Goal: Contribute content

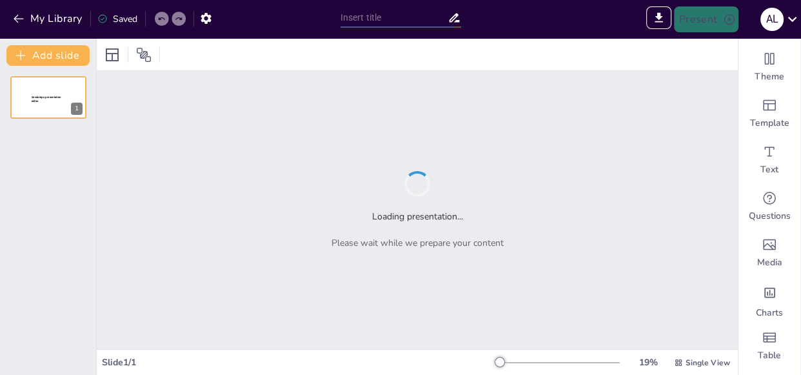
type input "New Sendsteps"
type input "Desarrollo Sostenible del Aceite [PERSON_NAME]: Una Oportunidad [PERSON_NAME]"
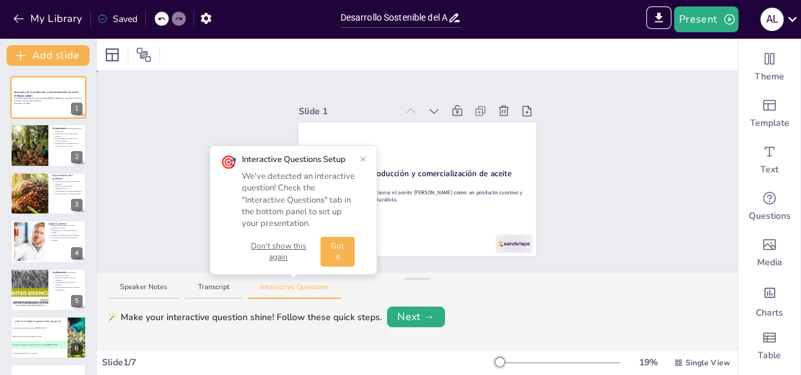
click at [626, 150] on div "Slide 1 Desarrollo de la producción y comercialización de aceite [PERSON_NAME] …" at bounding box center [417, 171] width 641 height 201
click at [373, 160] on div "🎯 Interactive Questions Setup We've detected an interactive question! Check the…" at bounding box center [294, 210] width 168 height 130
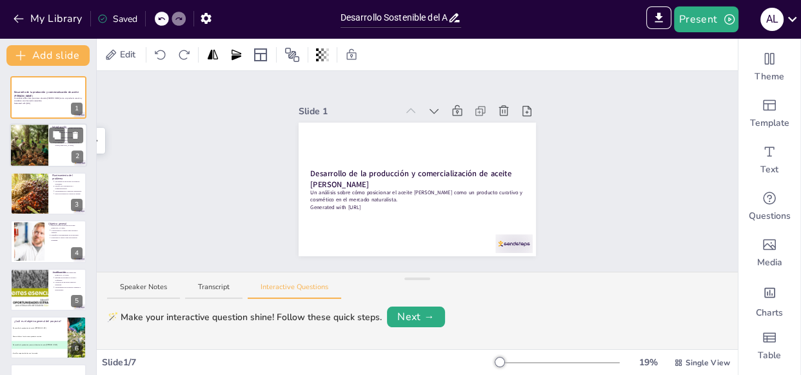
click at [53, 143] on ul "El molle tiene propiedades medicinales reconocidas. Se necesita un modelo de ne…" at bounding box center [67, 136] width 31 height 20
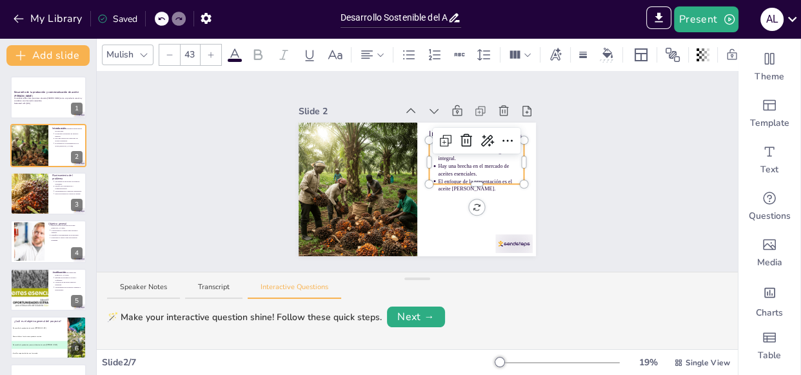
click at [498, 163] on p "Hay una brecha en el mercado de aceites esenciales." at bounding box center [481, 170] width 86 height 15
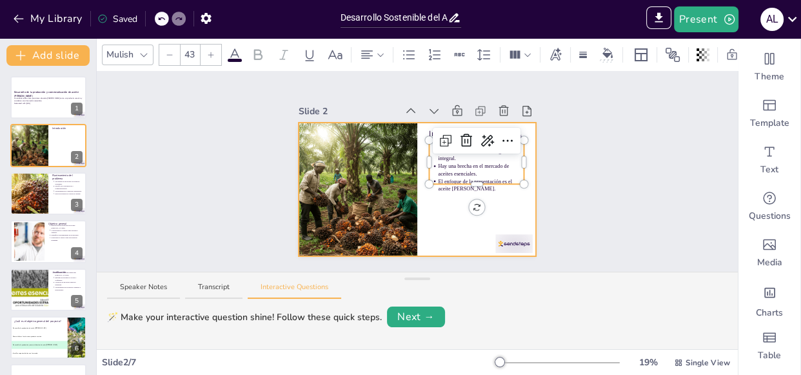
click at [488, 188] on div at bounding box center [417, 190] width 237 height 134
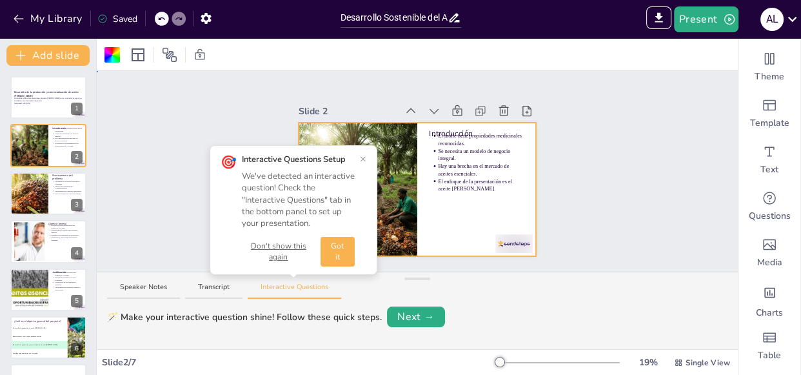
click at [597, 176] on div "Slide 1 Desarrollo de la producción y comercialización de aceite de molle Un an…" at bounding box center [417, 171] width 641 height 201
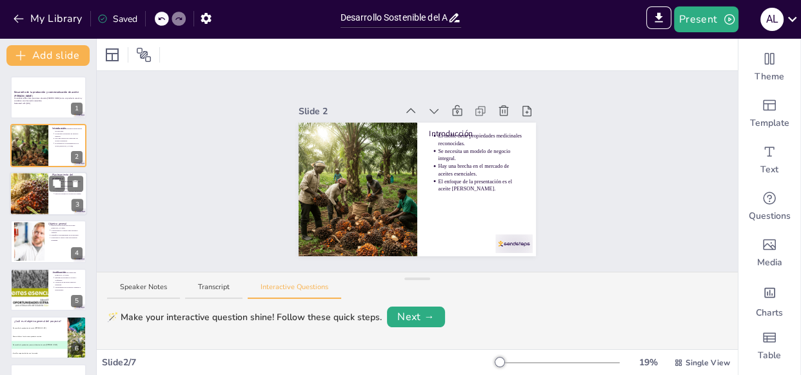
click at [28, 191] on div at bounding box center [29, 194] width 66 height 44
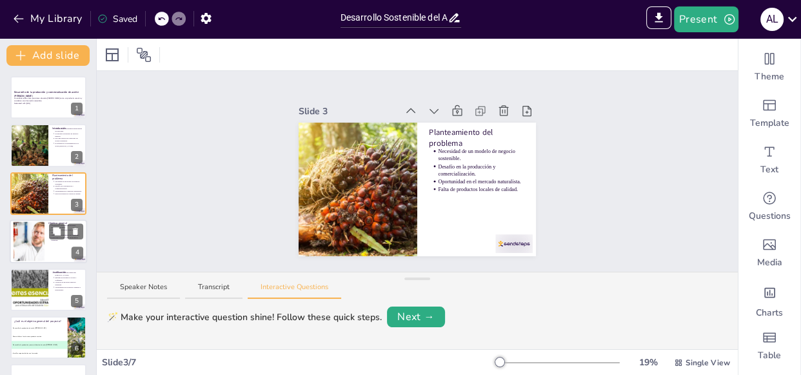
click at [38, 229] on div at bounding box center [29, 241] width 70 height 39
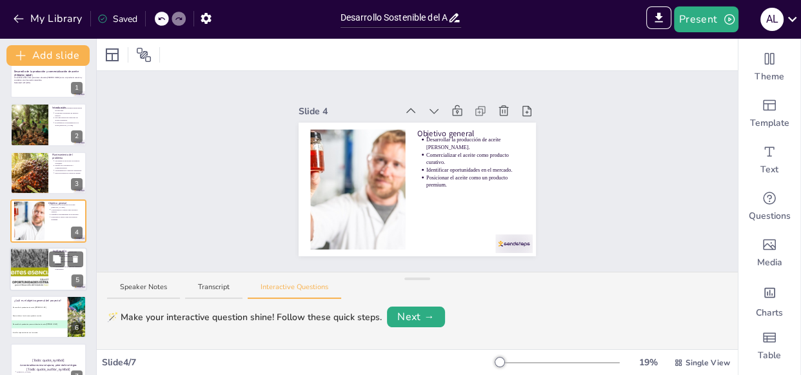
click at [40, 268] on div at bounding box center [29, 269] width 72 height 44
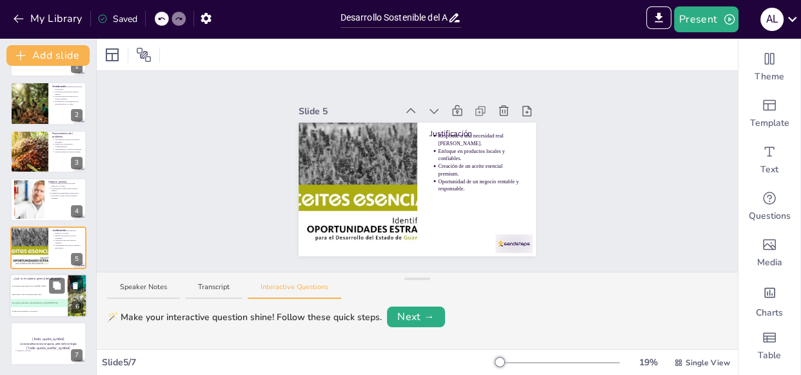
click at [41, 292] on li "B Comercializar el aceite como producto curativo" at bounding box center [39, 294] width 58 height 8
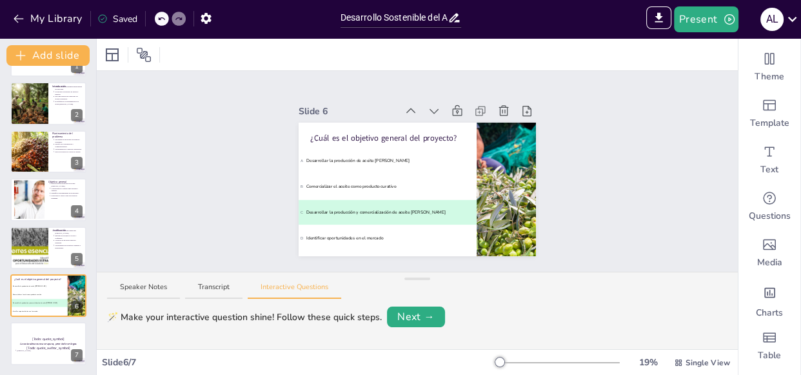
scroll to position [3, 0]
click at [39, 348] on p "[Todo: quote_author_symbol]" at bounding box center [49, 348] width 70 height 6
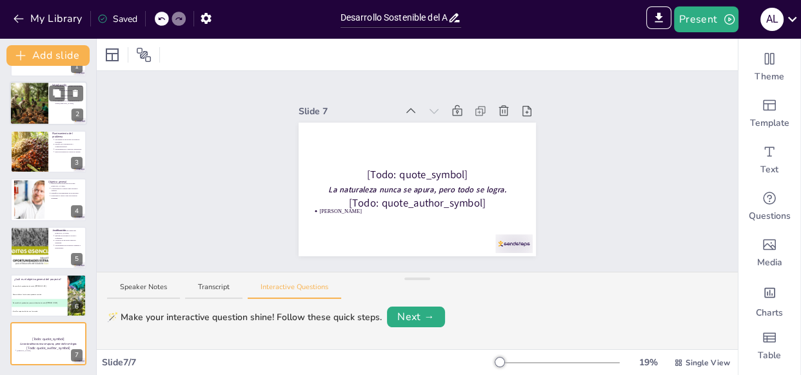
click at [26, 103] on div at bounding box center [29, 104] width 44 height 44
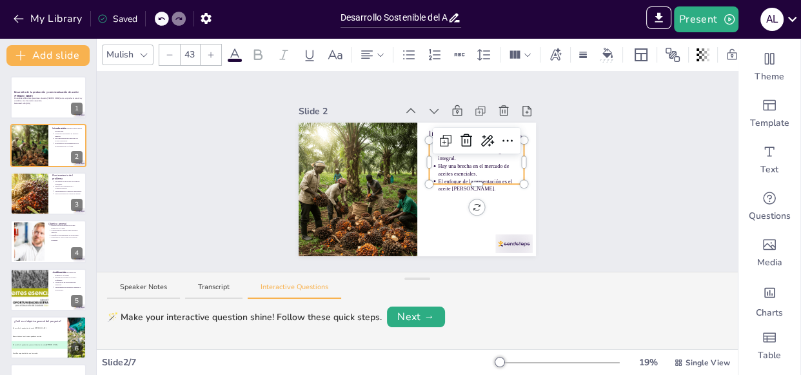
click at [486, 149] on p "Se necesita un modelo de negocio integral." at bounding box center [481, 154] width 86 height 15
click at [479, 163] on p "Hay una brecha en el mercado de aceites esenciales." at bounding box center [481, 170] width 86 height 15
click at [471, 177] on p "El enfoque de la presentación es el aceite de molle." at bounding box center [481, 184] width 86 height 15
drag, startPoint x: 471, startPoint y: 173, endPoint x: 430, endPoint y: 148, distance: 49.2
click at [430, 148] on div "Introducción El molle tiene propiedades medicinales reconocidas. Se necesita un…" at bounding box center [417, 190] width 237 height 134
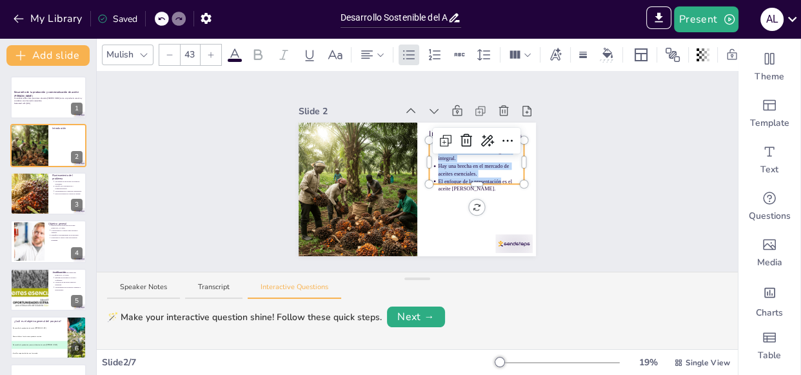
click at [438, 167] on p "Hay una brecha en el mercado de aceites esenciales." at bounding box center [481, 170] width 86 height 15
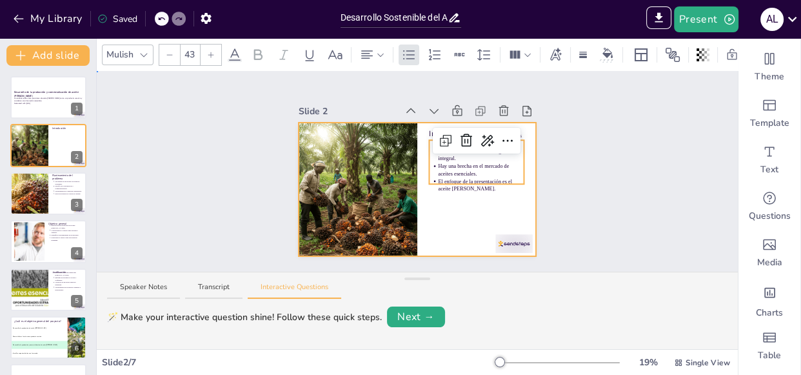
click at [482, 190] on div at bounding box center [417, 190] width 237 height 134
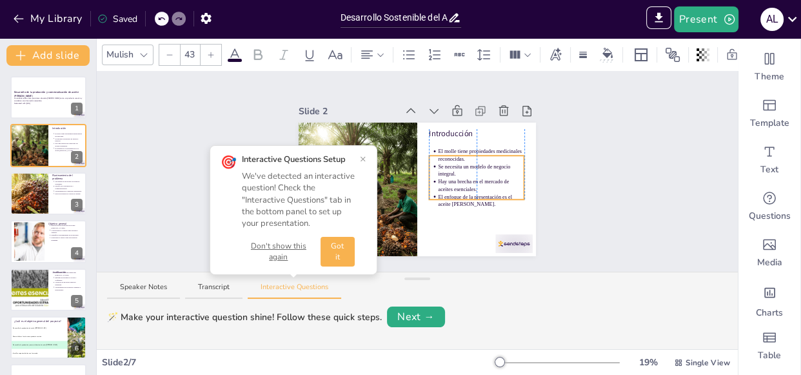
drag, startPoint x: 451, startPoint y: 131, endPoint x: 450, endPoint y: 146, distance: 15.6
click at [450, 148] on p "El molle tiene propiedades medicinales reconocidas." at bounding box center [481, 155] width 86 height 15
click at [438, 163] on p "Se necesita un modelo de negocio integral." at bounding box center [481, 170] width 86 height 15
click at [438, 163] on li "Se necesita un modelo de negocio integral." at bounding box center [481, 170] width 86 height 15
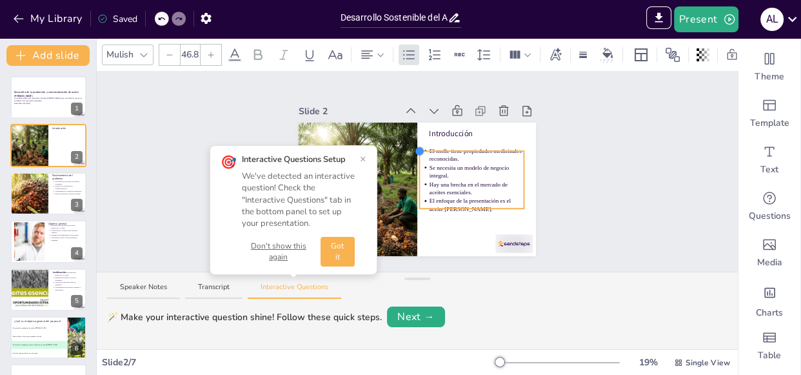
type input "47.4"
click at [418, 145] on div "Introducción El molle tiene propiedades medicinales reconocidas. Se necesita un…" at bounding box center [417, 190] width 237 height 134
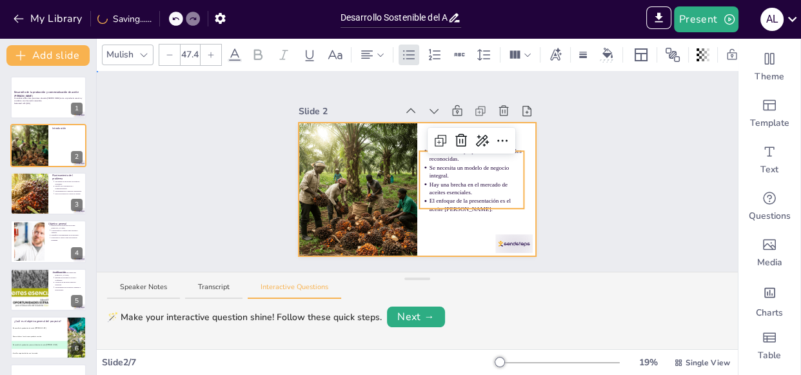
click at [451, 221] on div at bounding box center [417, 190] width 237 height 134
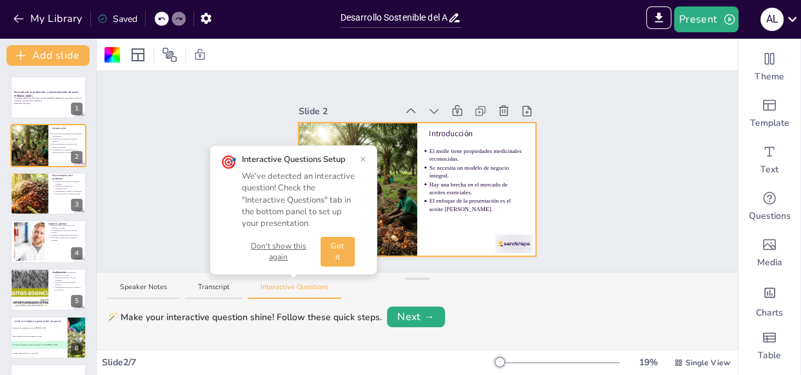
click at [364, 155] on button "×" at bounding box center [363, 159] width 6 height 10
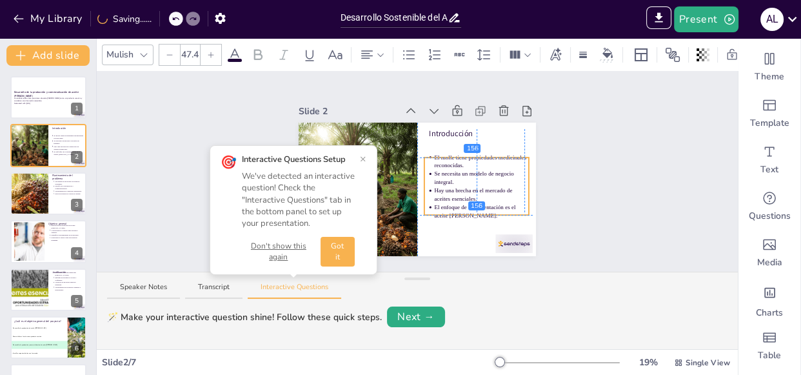
click at [424, 153] on ul "El molle tiene propiedades medicinales reconocidas. Se necesita un modelo de ne…" at bounding box center [476, 186] width 104 height 66
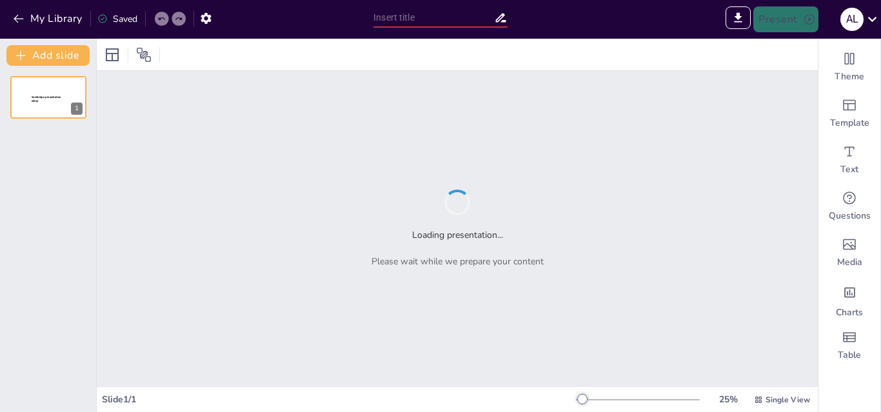
type input "Modelo de Negocio para el Aceite [PERSON_NAME]: Estrategias y Oportunidades"
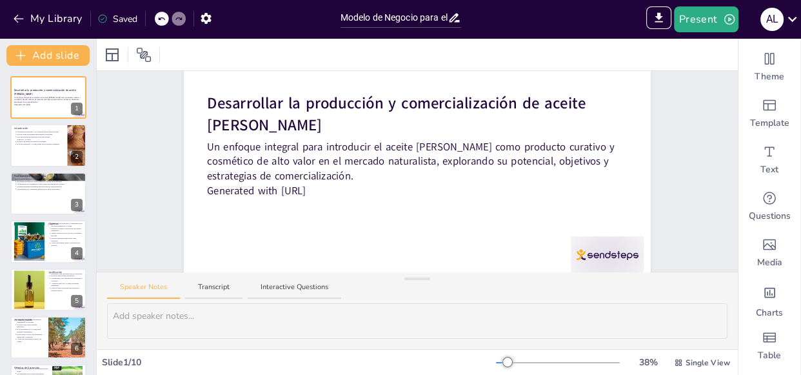
scroll to position [106, 0]
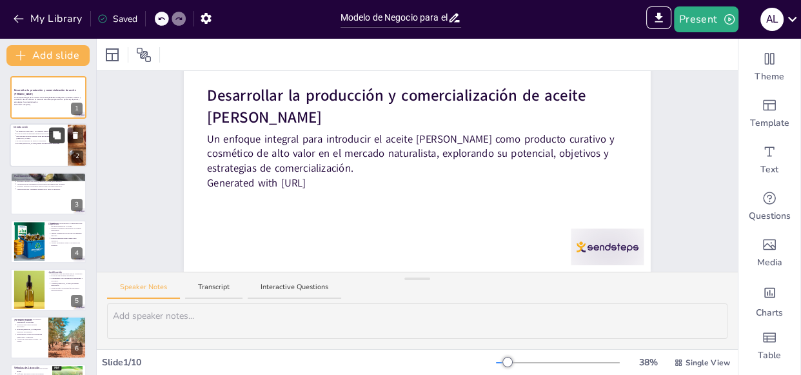
click at [50, 133] on button at bounding box center [56, 135] width 15 height 15
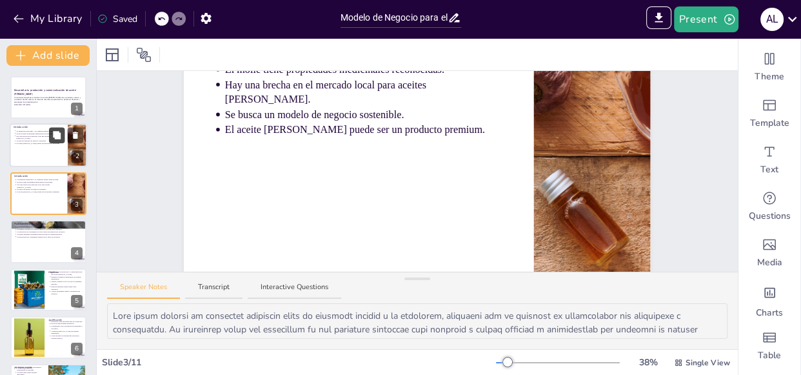
scroll to position [66, 0]
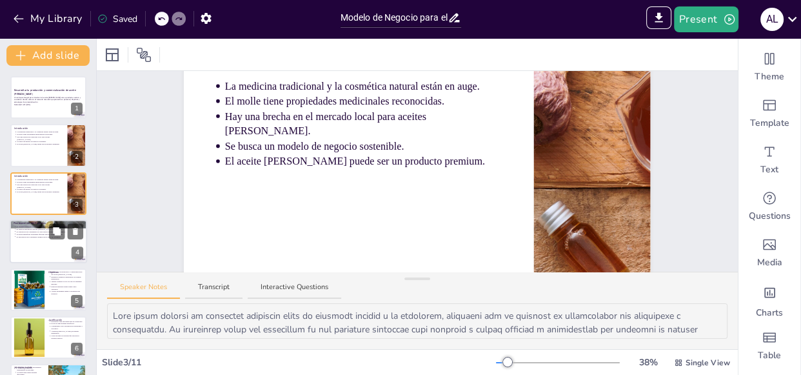
click at [52, 244] on div at bounding box center [48, 241] width 77 height 44
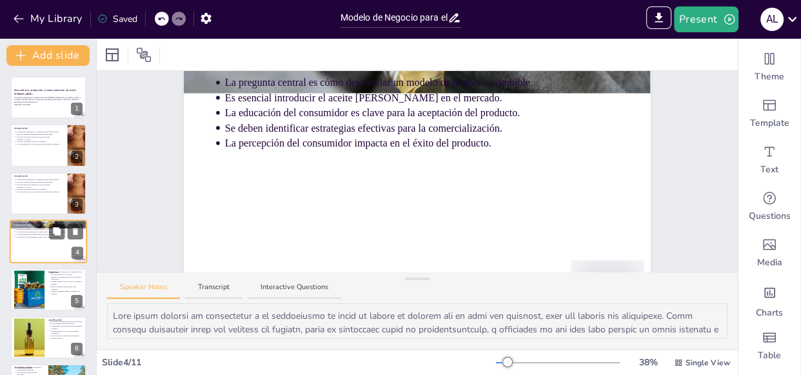
scroll to position [0, 0]
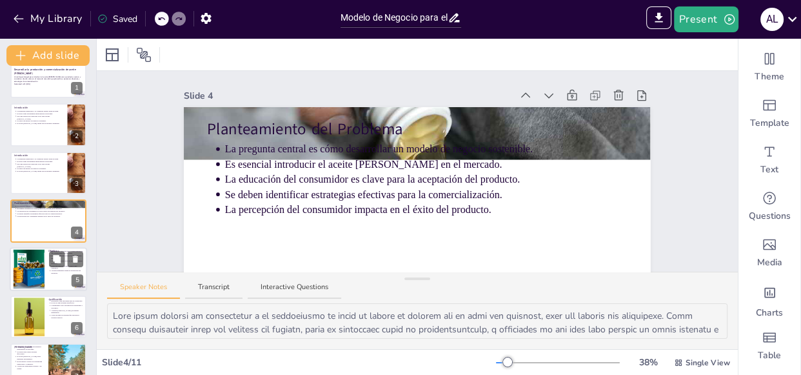
click at [45, 264] on div at bounding box center [28, 268] width 57 height 39
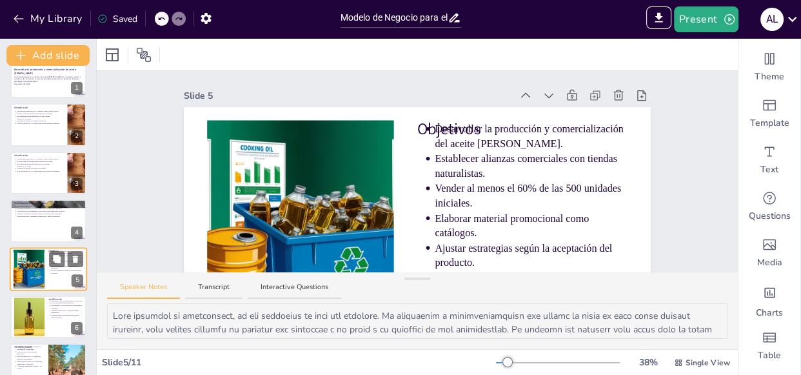
scroll to position [69, 0]
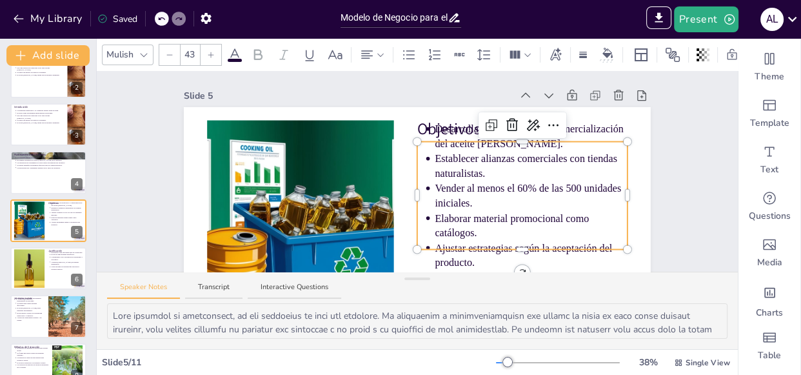
click at [420, 199] on ul "Desarrollar la producción y comercialización del aceite de molle. Establecer al…" at bounding box center [522, 195] width 210 height 149
click at [591, 137] on p "Desarrollar la producción y comercialización del aceite de molle." at bounding box center [531, 135] width 192 height 29
click at [439, 130] on p "Desarrollar la producción y comercialización del aceite de molle." at bounding box center [531, 135] width 192 height 29
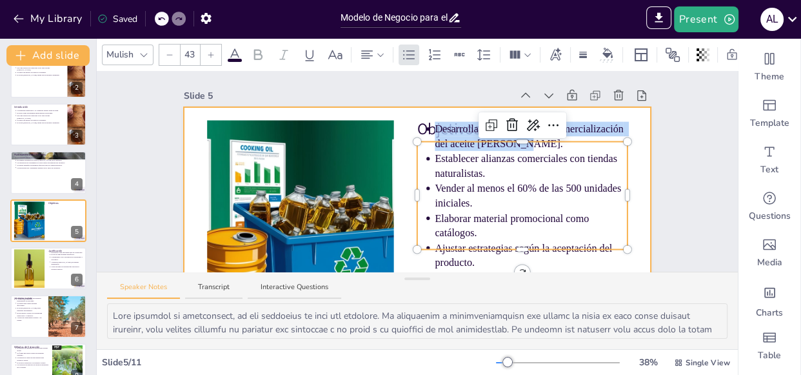
drag, startPoint x: 411, startPoint y: 126, endPoint x: 413, endPoint y: 114, distance: 12.3
click at [412, 112] on div "Objetivos Desarrollar la producción y comercialización del aceite de molle. Est…" at bounding box center [417, 238] width 467 height 263
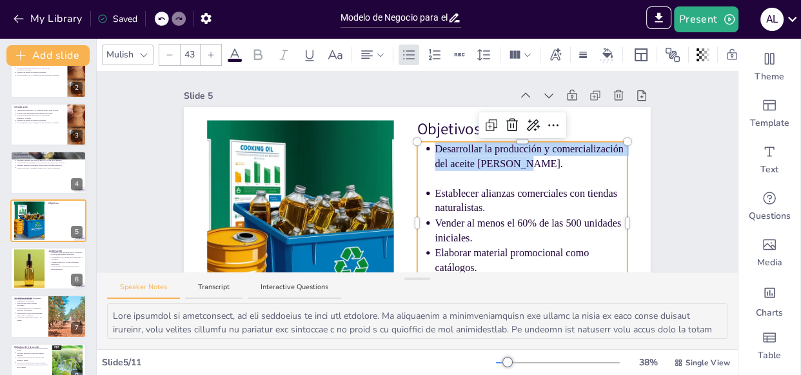
drag, startPoint x: 722, startPoint y: 158, endPoint x: 723, endPoint y: 186, distance: 27.7
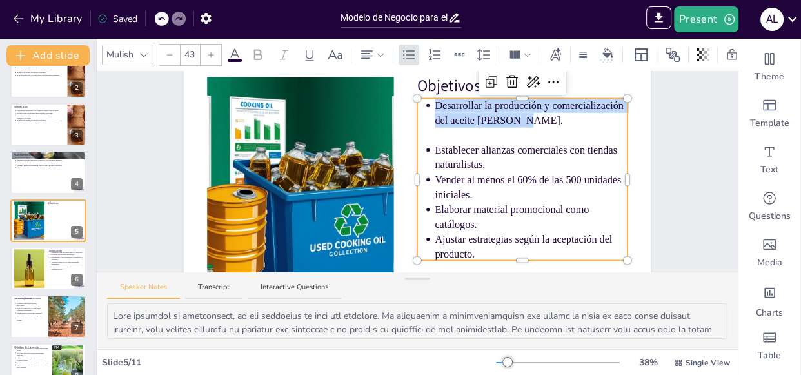
scroll to position [44, 0]
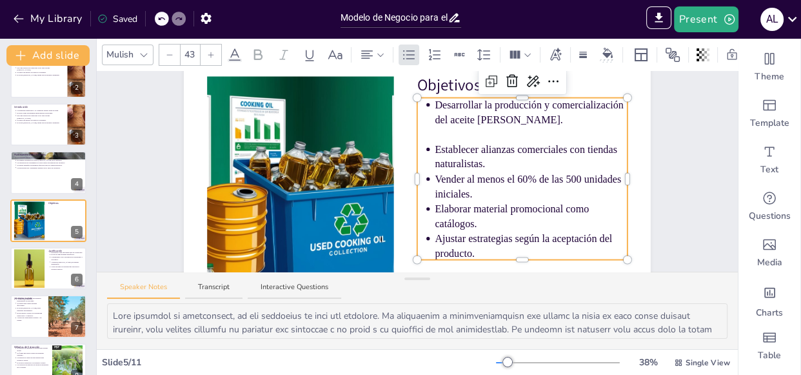
click at [575, 193] on p "Vender al menos el 60% de las 500 unidades iniciales." at bounding box center [531, 186] width 192 height 29
click at [26, 274] on div at bounding box center [29, 268] width 93 height 39
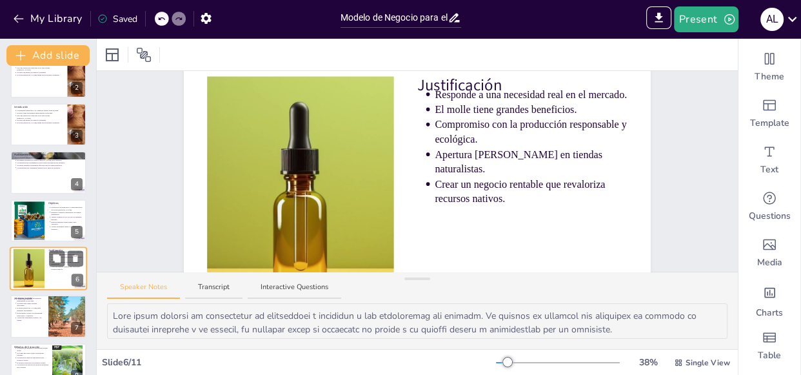
scroll to position [0, 0]
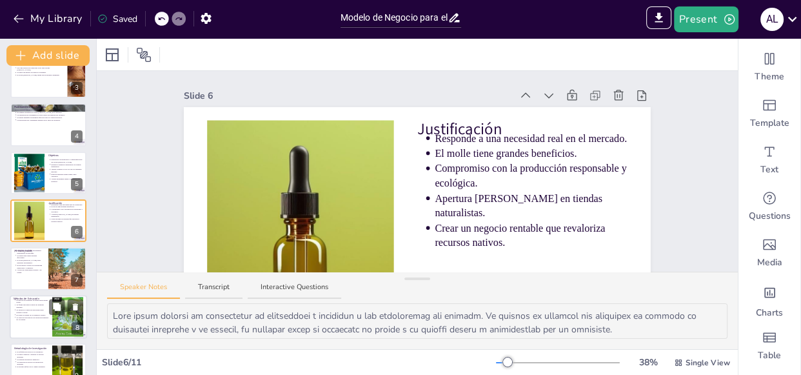
click at [32, 308] on p "La presión se aplica en una prensa para extraer el aceite." at bounding box center [32, 310] width 32 height 5
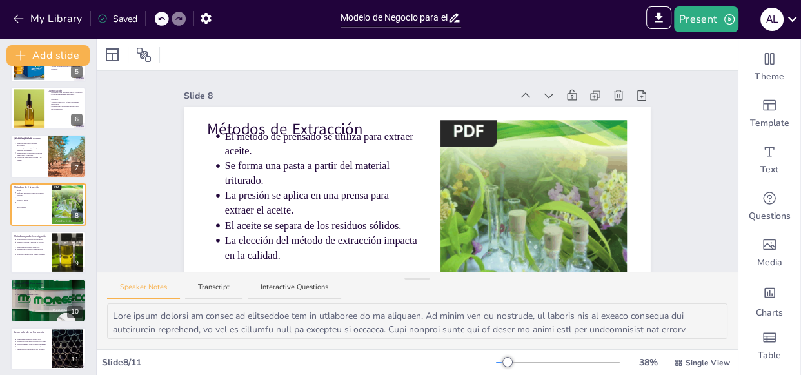
scroll to position [233, 0]
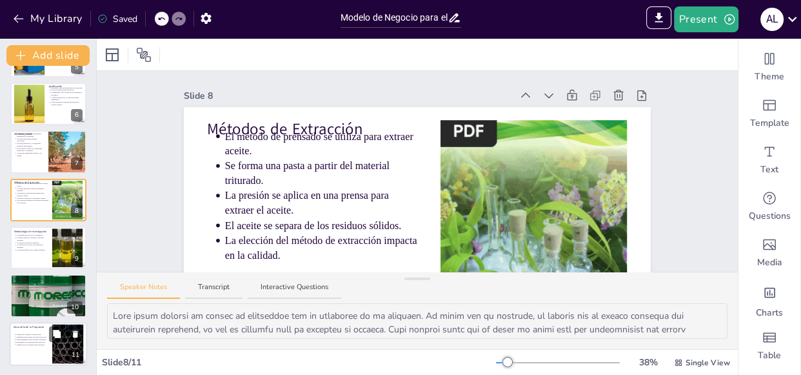
click at [35, 325] on p "Desarrollo de la Propuesta" at bounding box center [31, 327] width 35 height 4
type textarea "El nombre del producto es fundamental para su posicionamiento en el mercado. "S…"
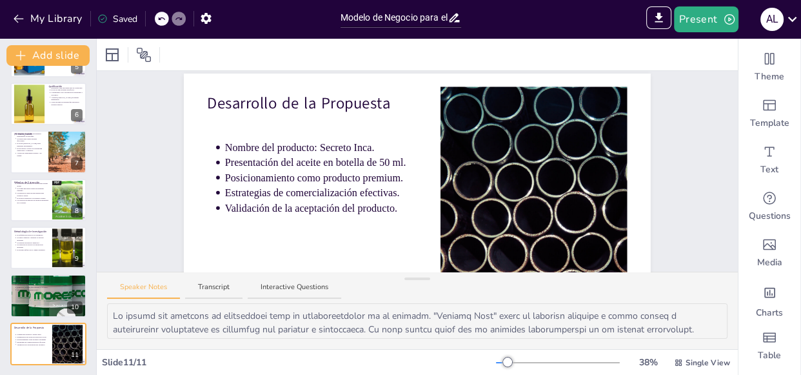
scroll to position [31, 0]
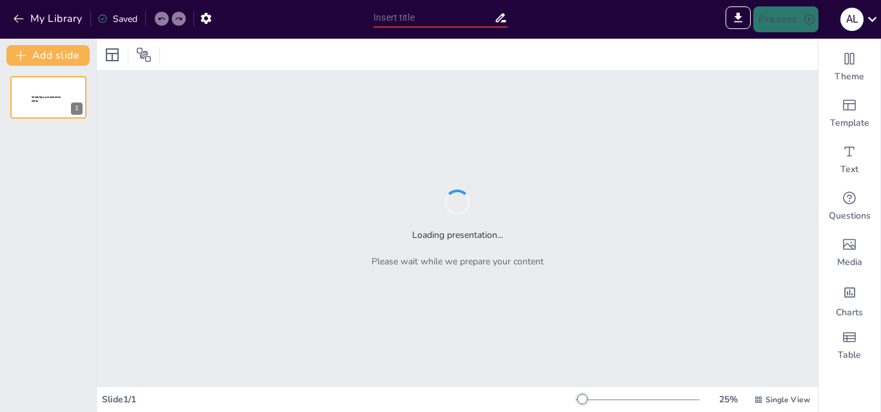
type input "Desarrollo Sostenible de Aceite de Molle: Estrategias de Producción y Comercial…"
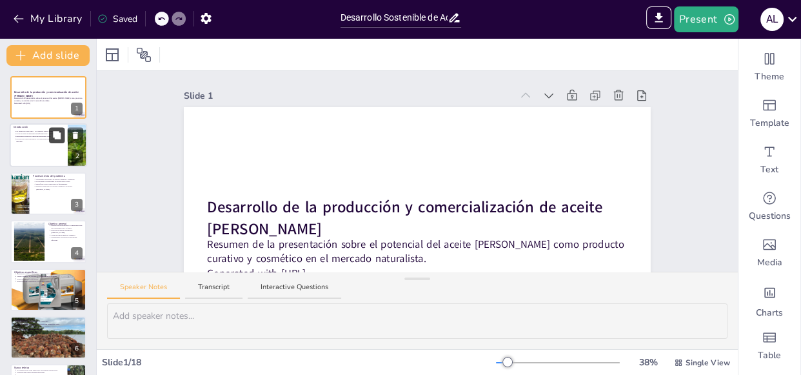
click at [52, 131] on icon at bounding box center [56, 135] width 9 height 9
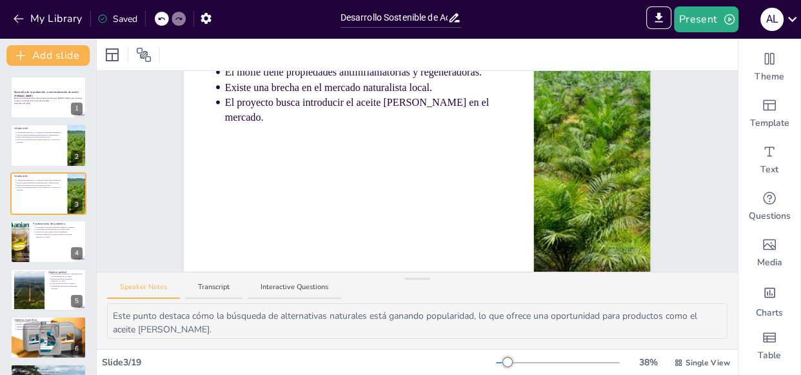
scroll to position [106, 0]
click at [45, 232] on p "Identificar socios comerciales es fundamental." at bounding box center [60, 231] width 48 height 3
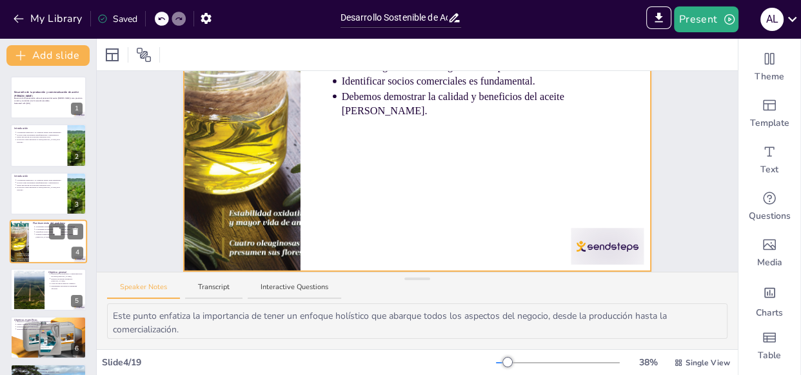
scroll to position [0, 0]
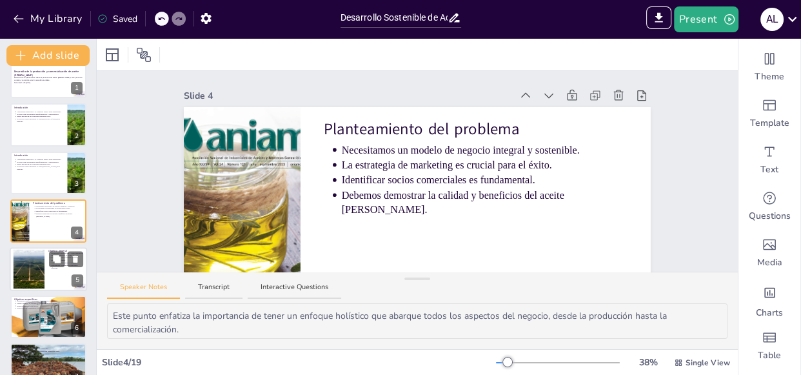
click at [43, 267] on div at bounding box center [29, 268] width 52 height 39
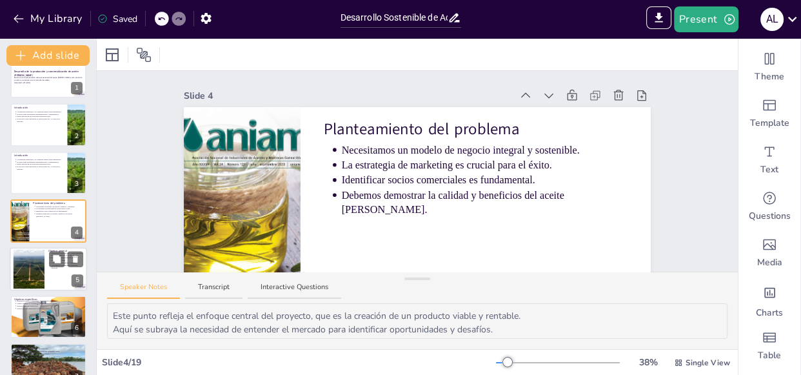
scroll to position [69, 0]
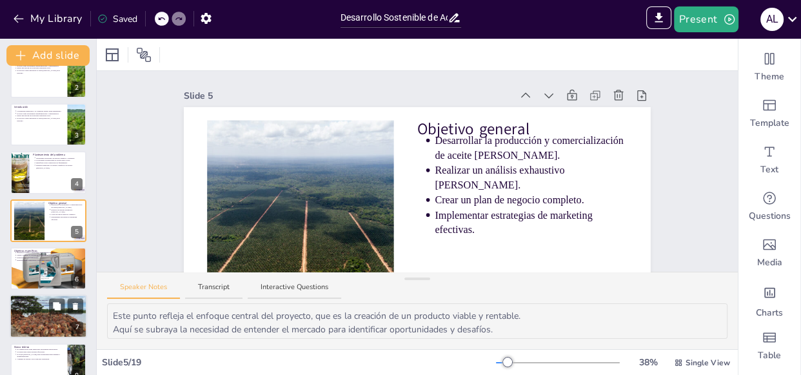
click at [34, 308] on p "Es un proyecto rentable y beneficioso." at bounding box center [49, 307] width 67 height 3
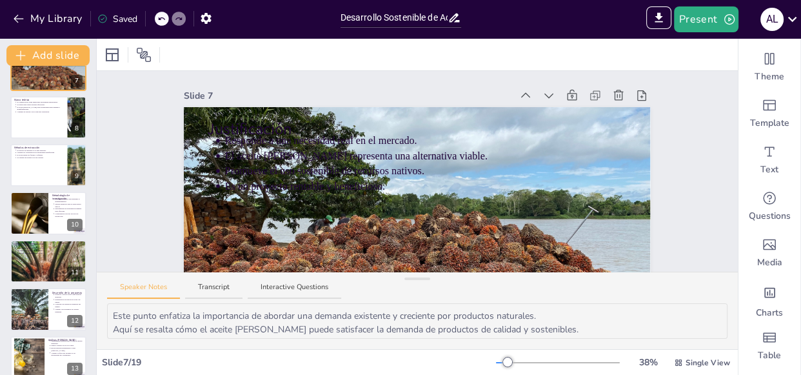
scroll to position [323, 0]
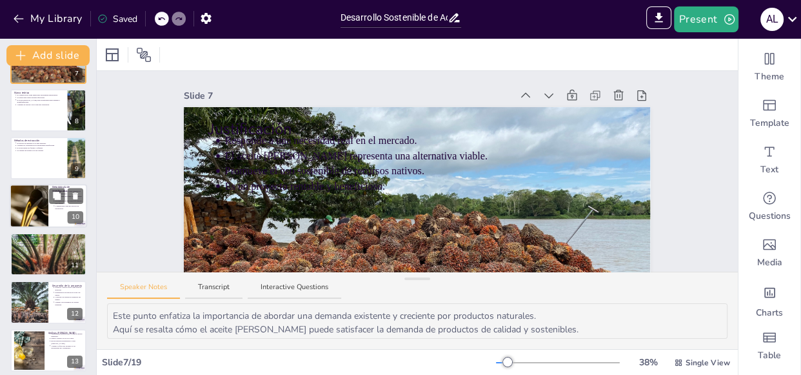
click at [31, 210] on div at bounding box center [28, 206] width 77 height 44
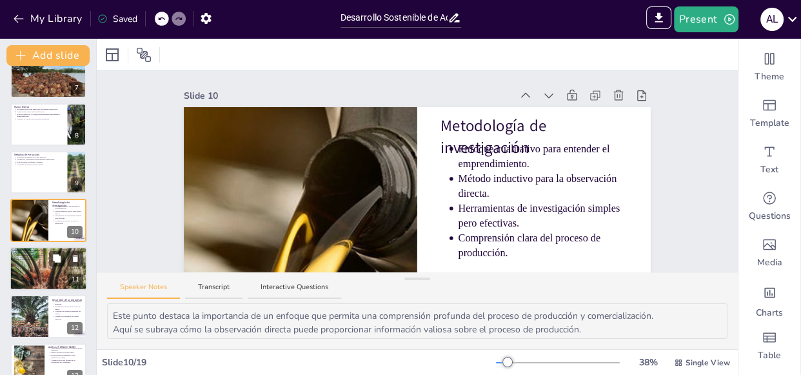
click at [40, 261] on p "Amenazas que pueden afectar el éxito." at bounding box center [49, 260] width 67 height 3
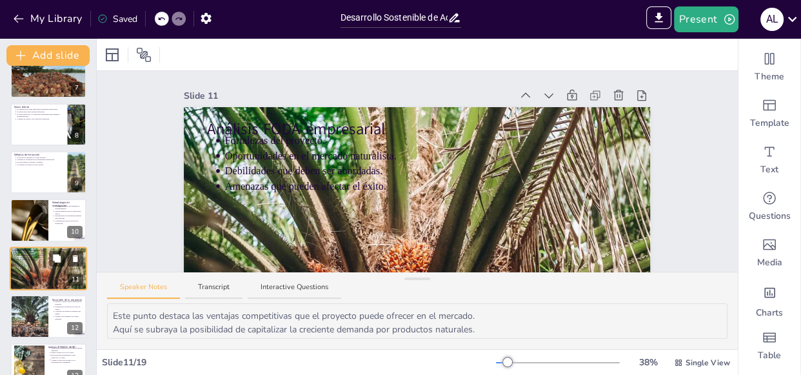
scroll to position [357, 0]
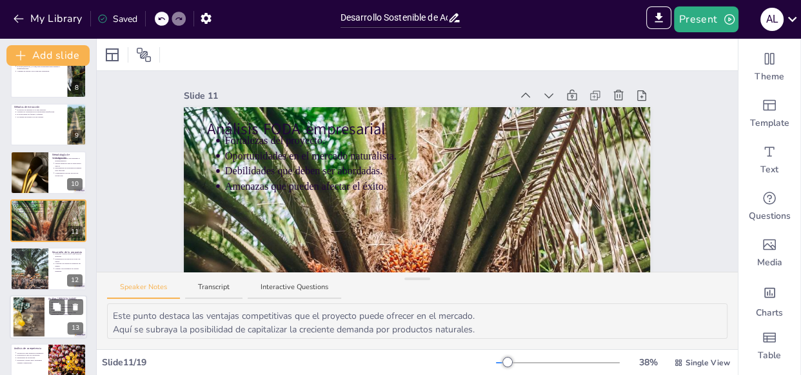
click at [43, 306] on div at bounding box center [28, 316] width 59 height 39
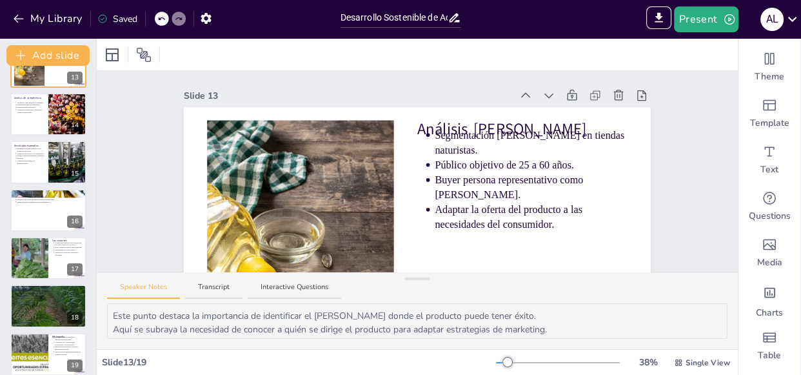
scroll to position [618, 0]
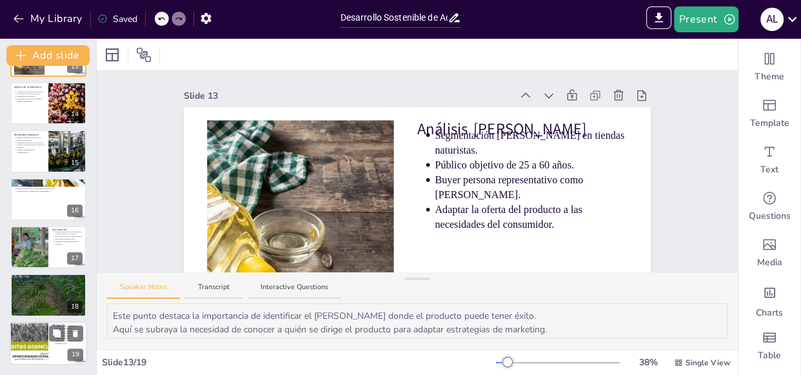
click at [46, 336] on div at bounding box center [29, 343] width 72 height 44
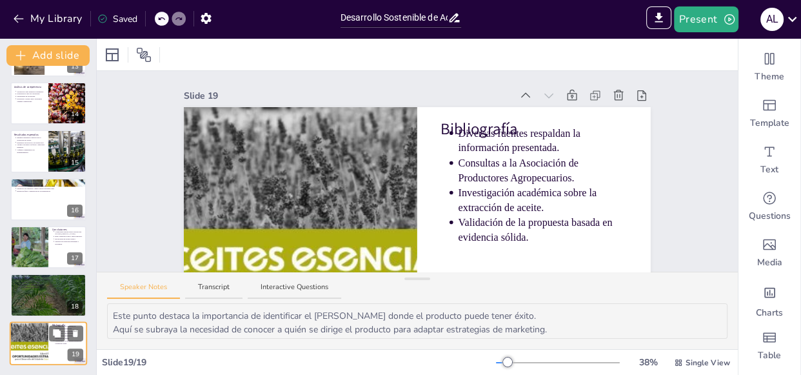
type textarea "Este punto destaca la importancia de basar el proyecto en información confiable…"
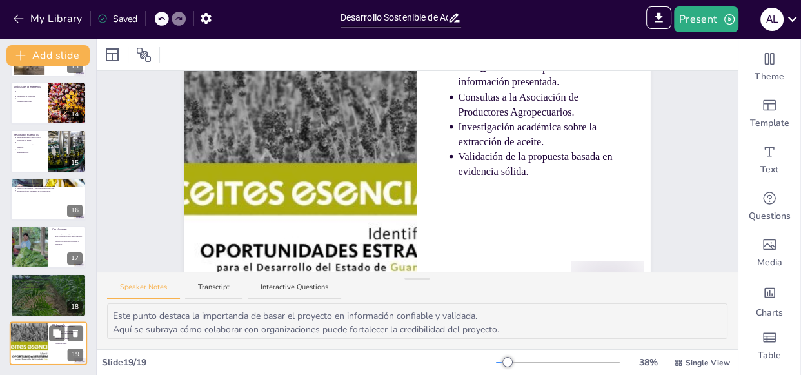
scroll to position [66, 0]
